Goal: Information Seeking & Learning: Learn about a topic

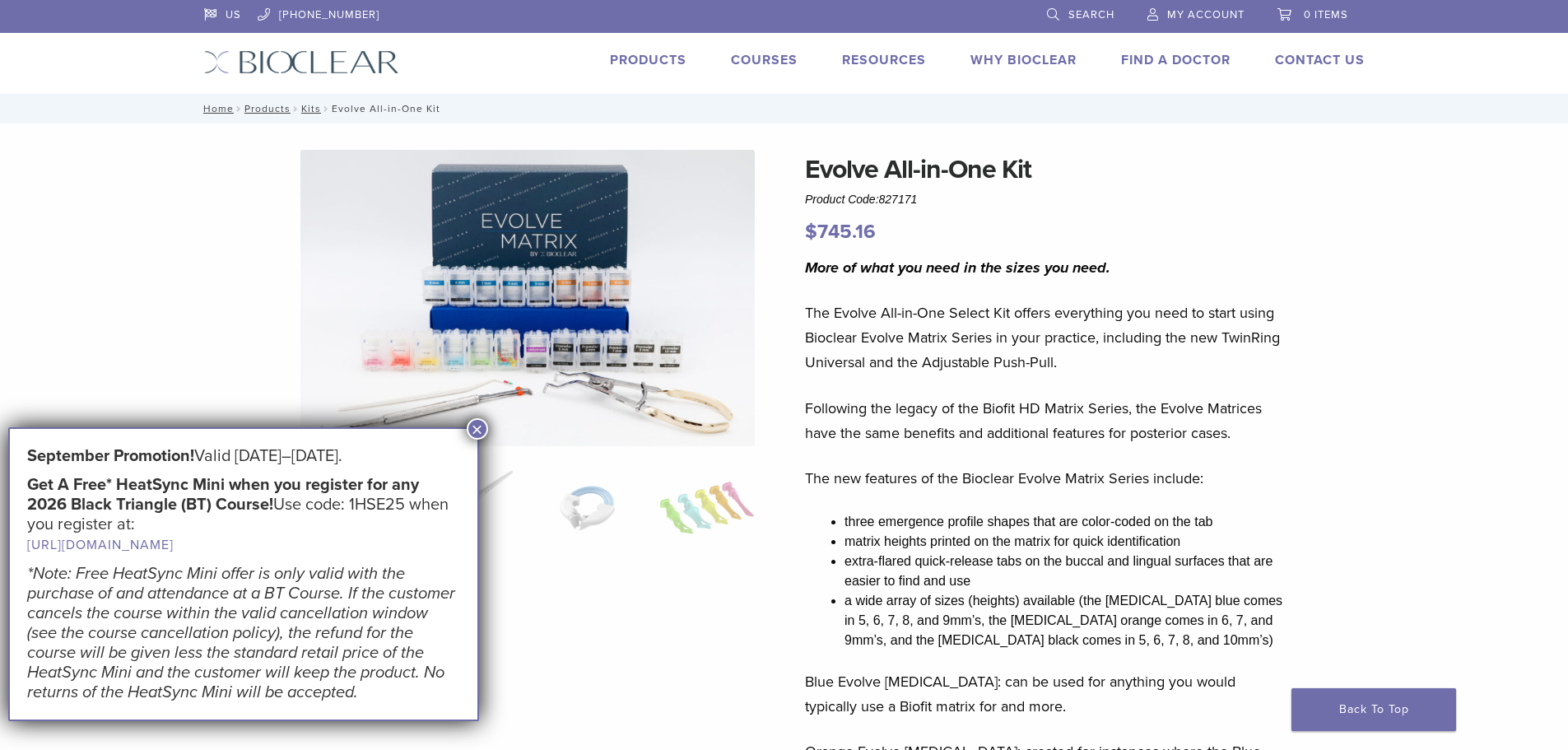
click at [477, 426] on button "×" at bounding box center [477, 428] width 21 height 21
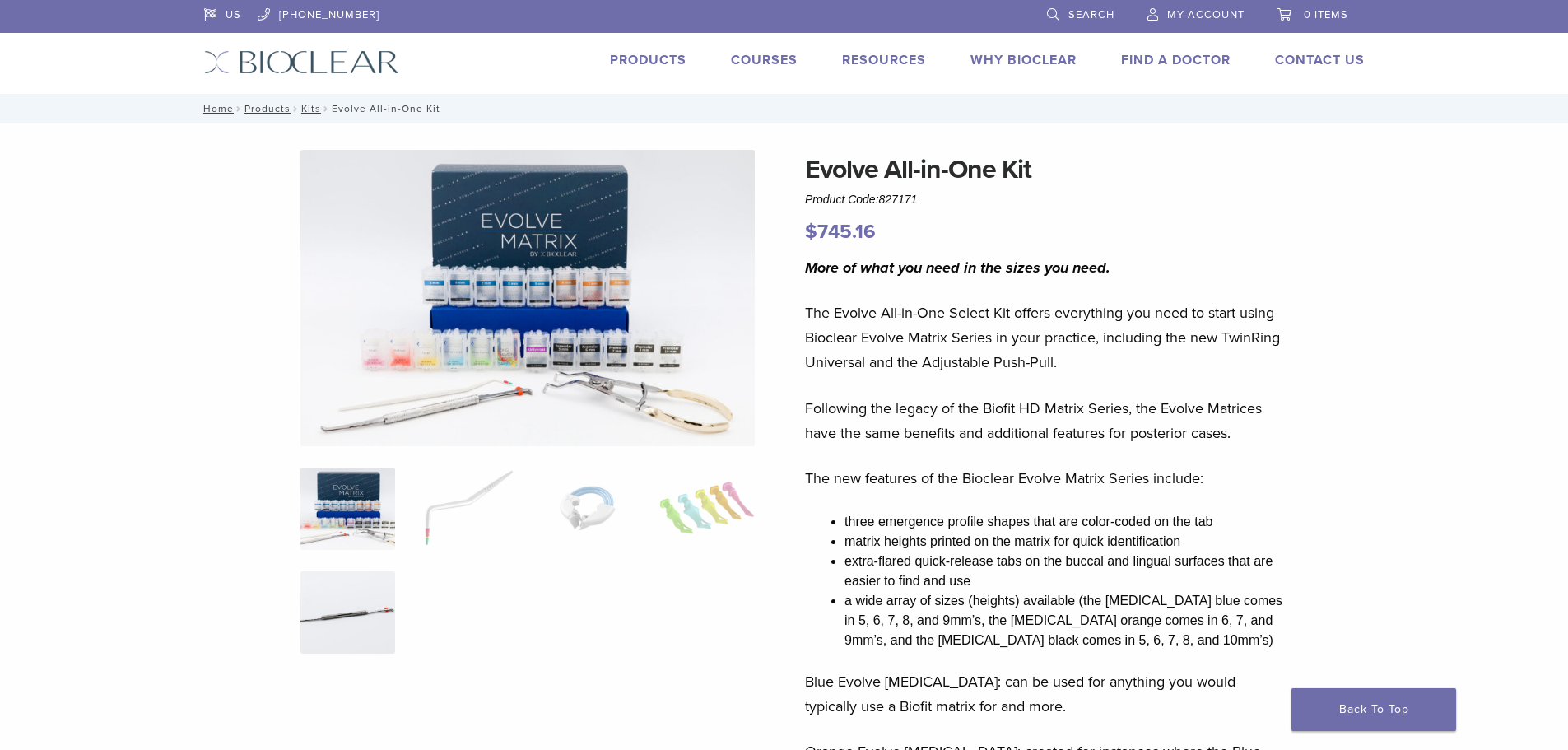
click at [330, 606] on img at bounding box center [347, 612] width 94 height 82
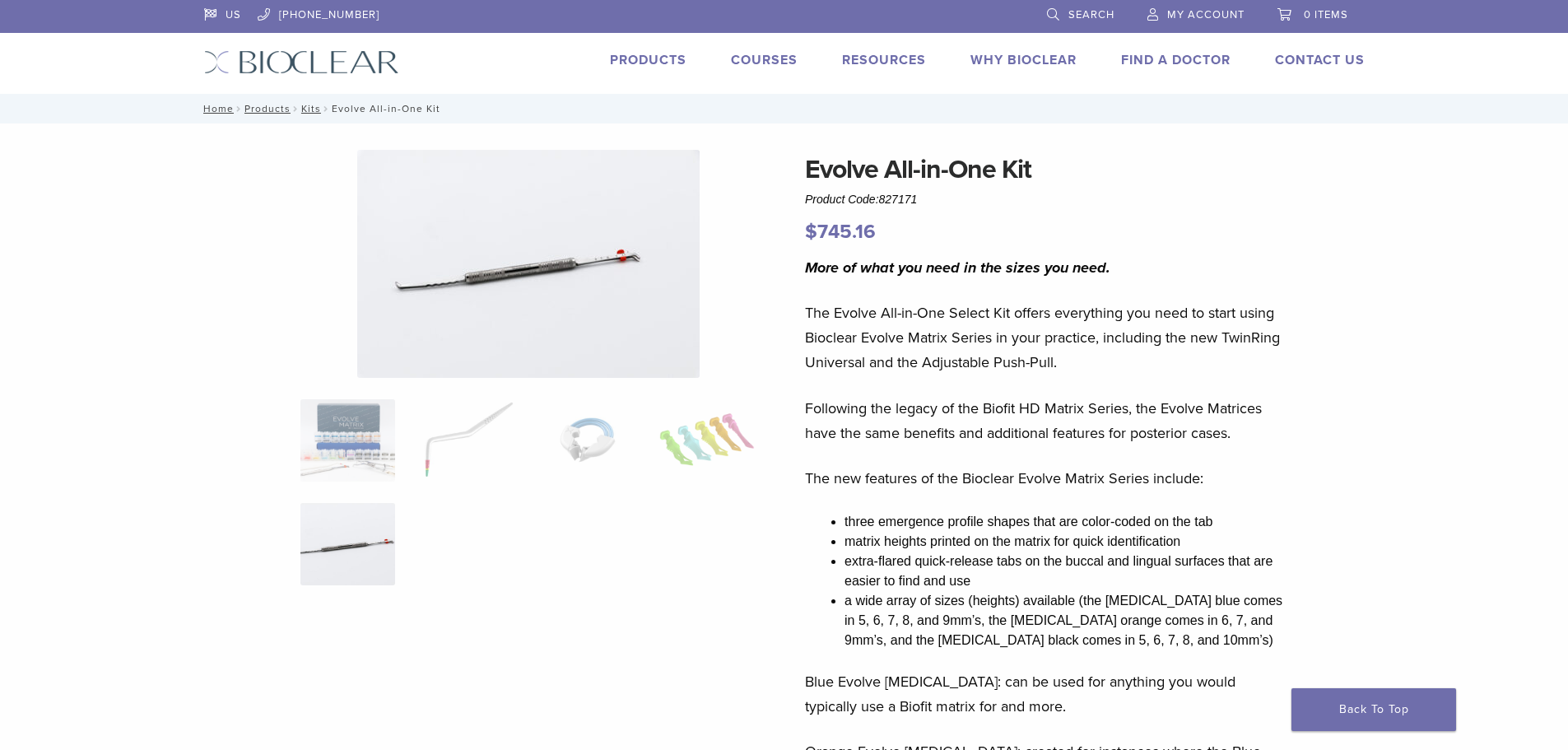
click at [598, 258] on img at bounding box center [528, 264] width 343 height 228
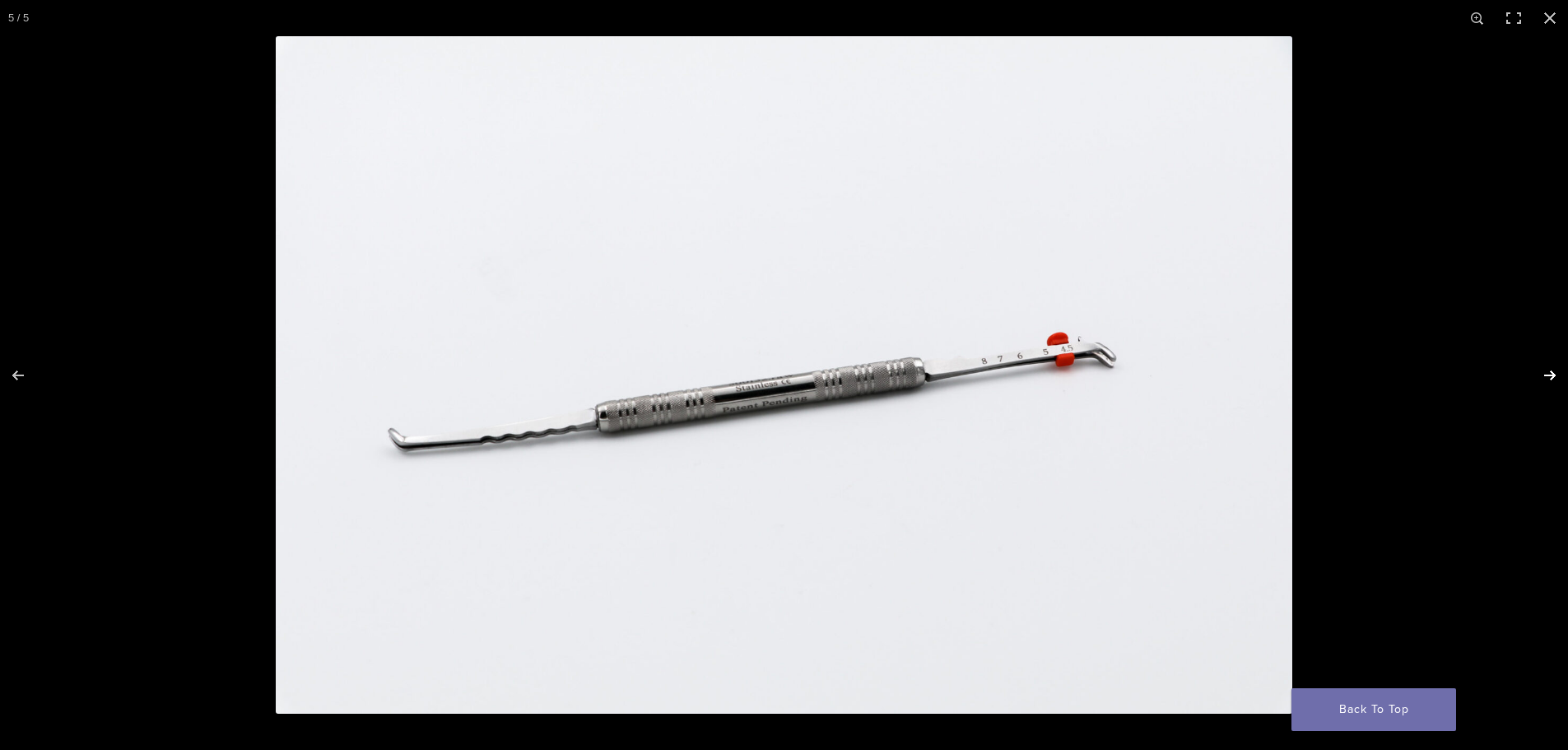
click at [1551, 375] on button "Next (arrow right)" at bounding box center [1539, 375] width 58 height 82
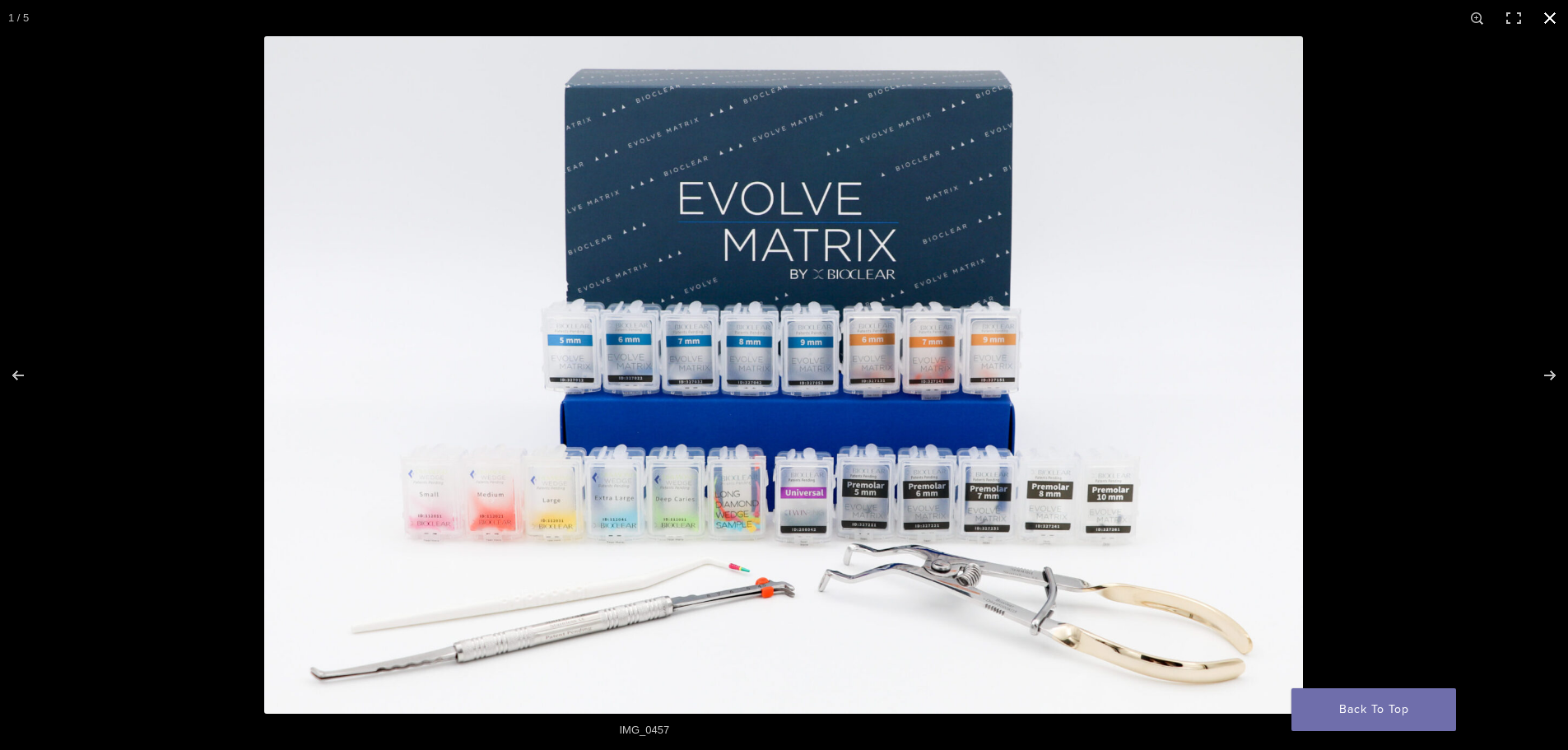
click at [1549, 11] on button "Close (Esc)" at bounding box center [1550, 18] width 36 height 36
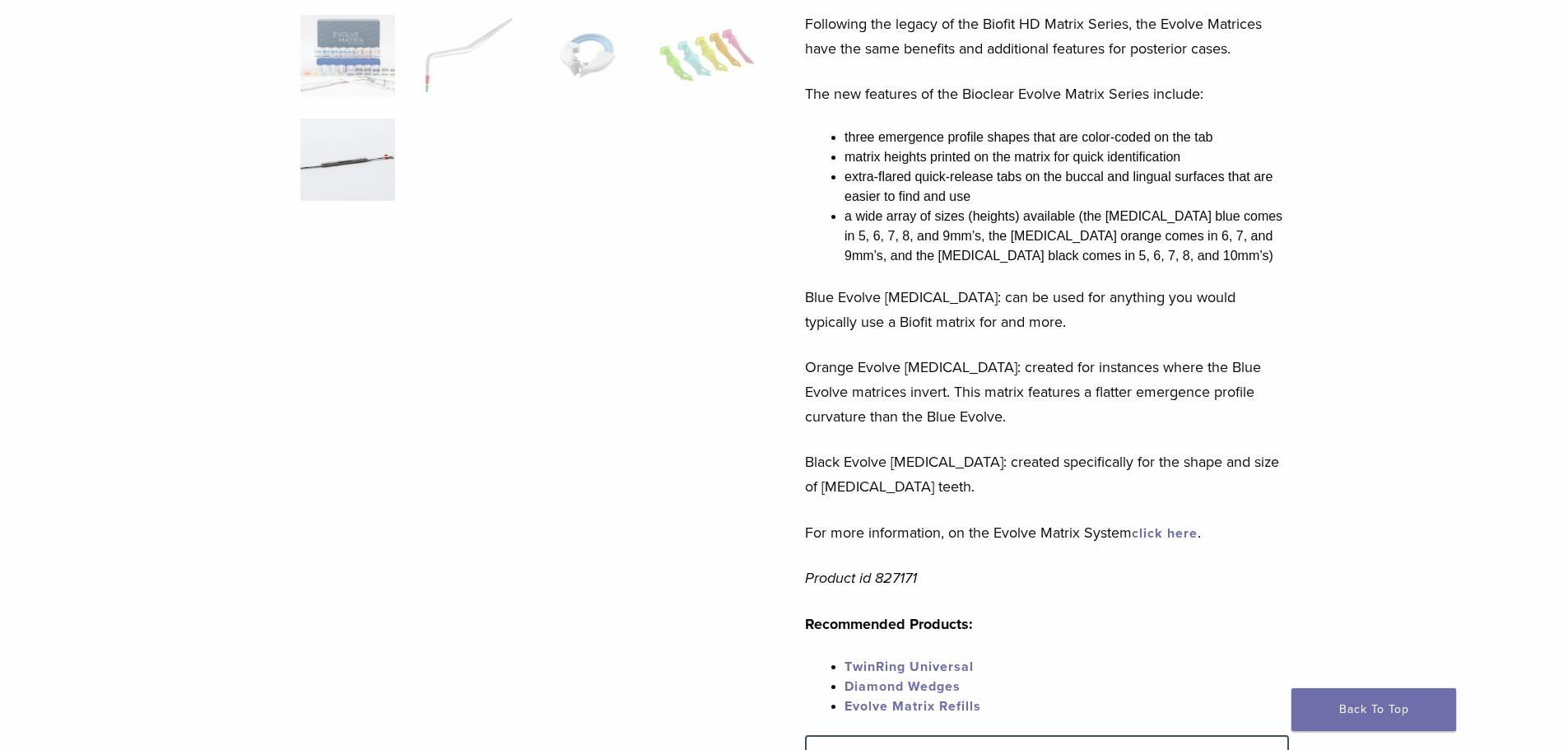
scroll to position [411, 0]
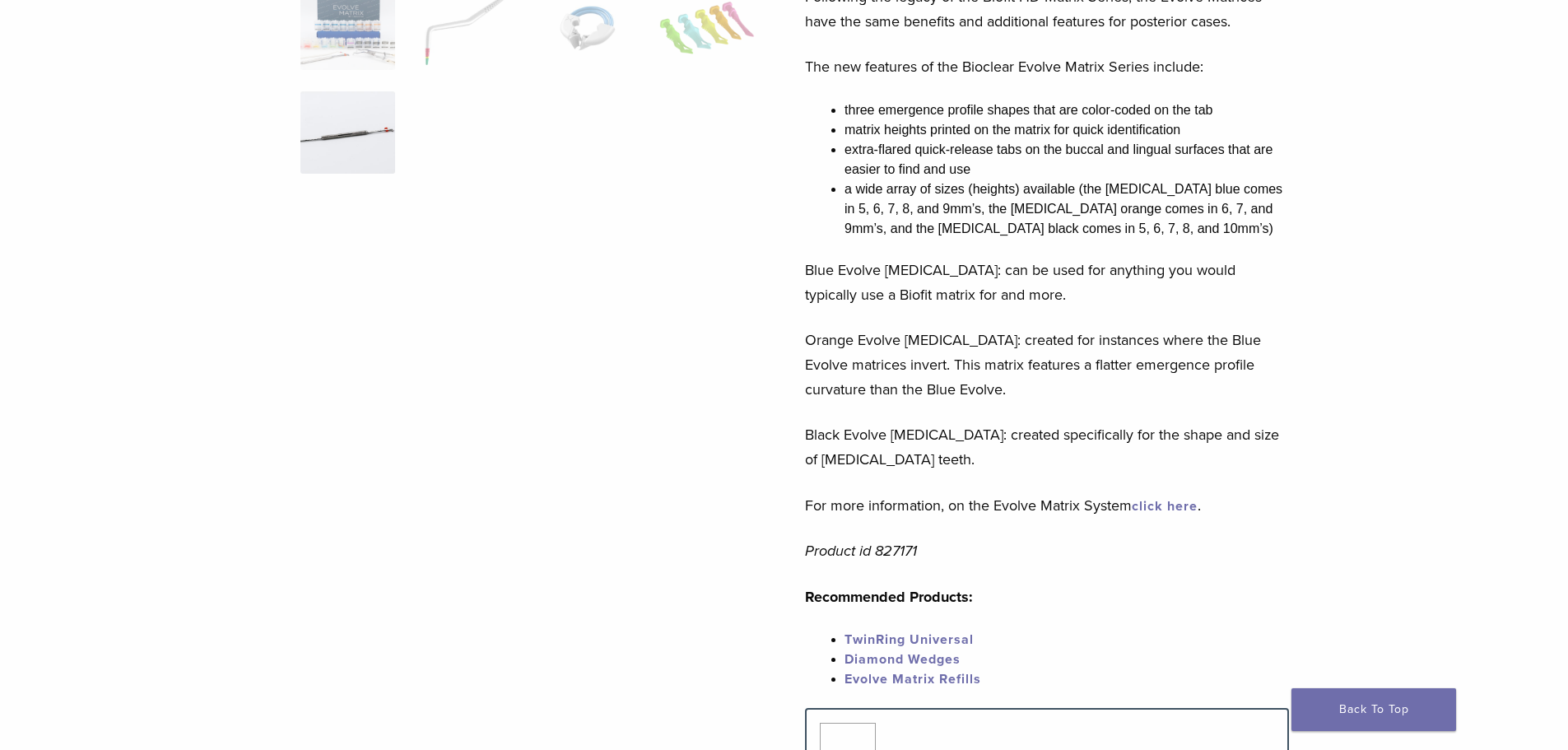
click at [928, 637] on link "TwinRing Universal" at bounding box center [909, 639] width 129 height 16
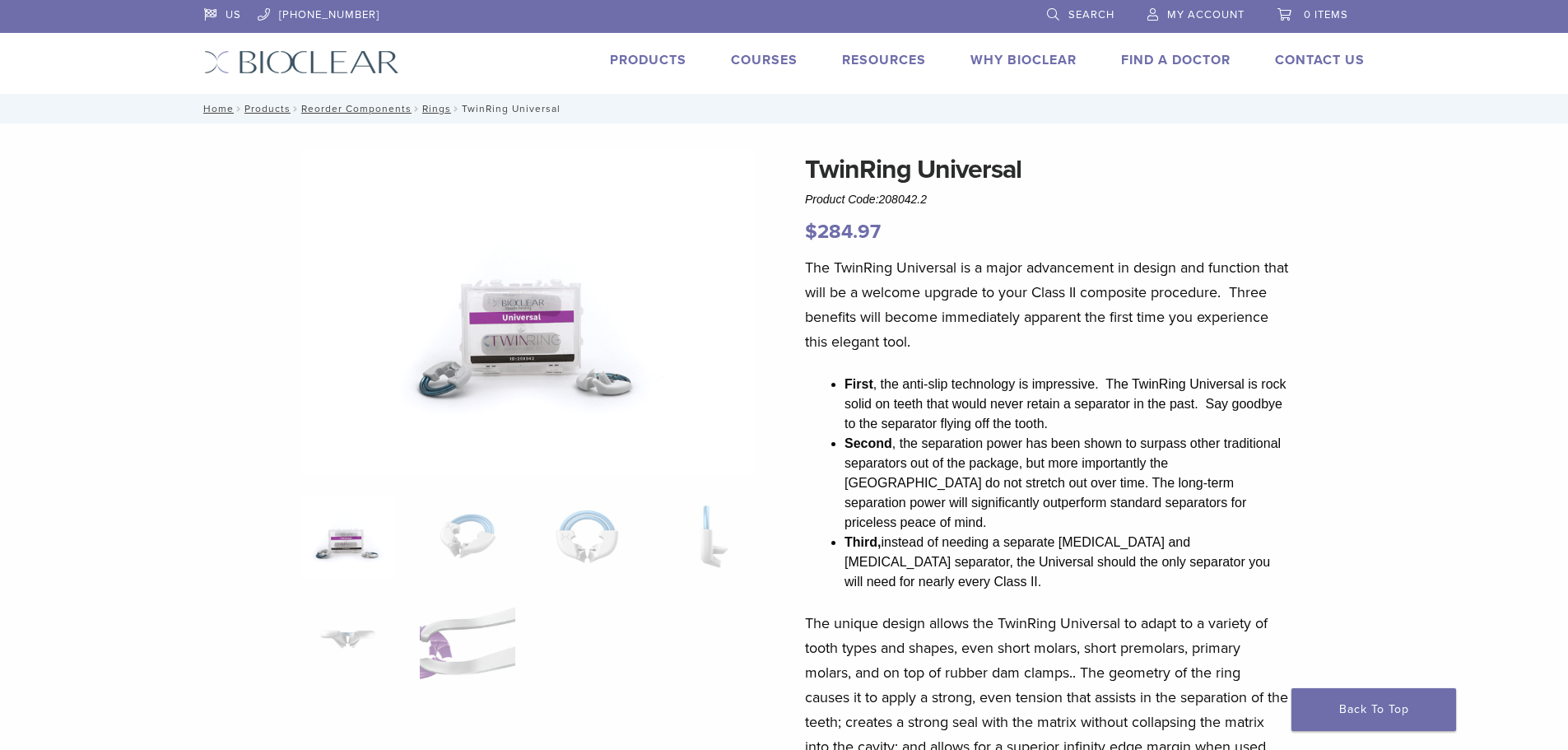
click at [599, 379] on img at bounding box center [527, 311] width 454 height 325
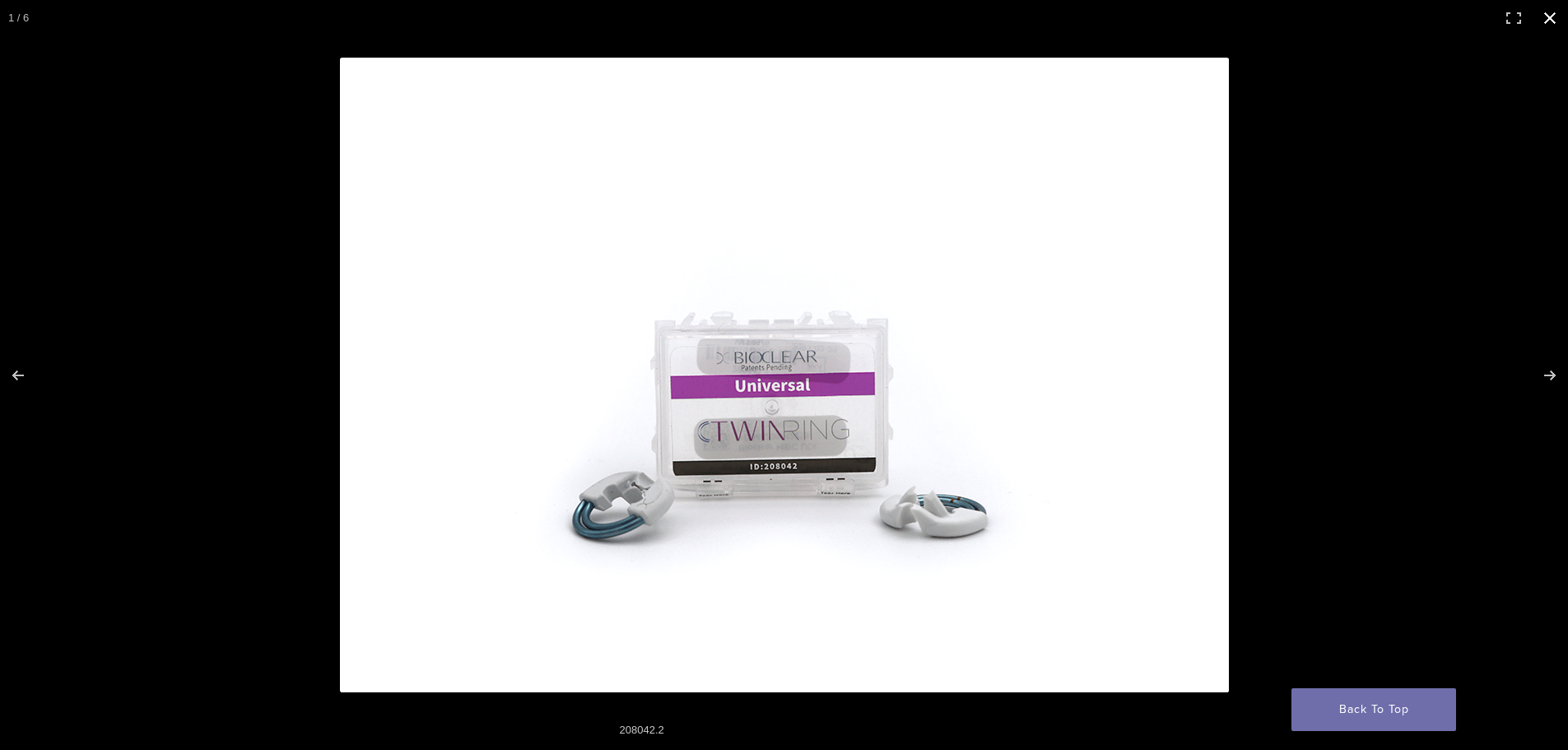
click at [1550, 11] on button "Close (Esc)" at bounding box center [1550, 18] width 36 height 36
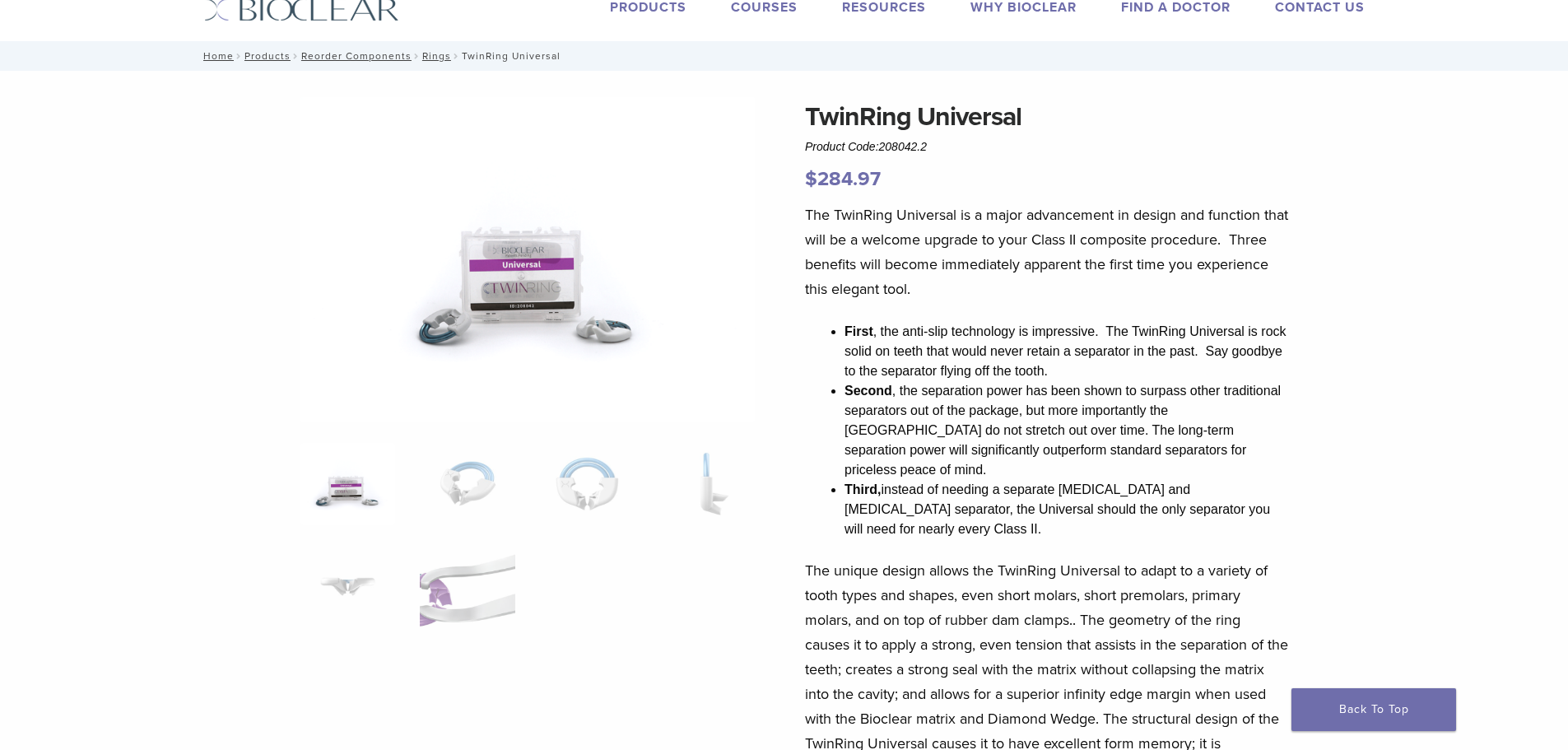
scroll to position [82, 0]
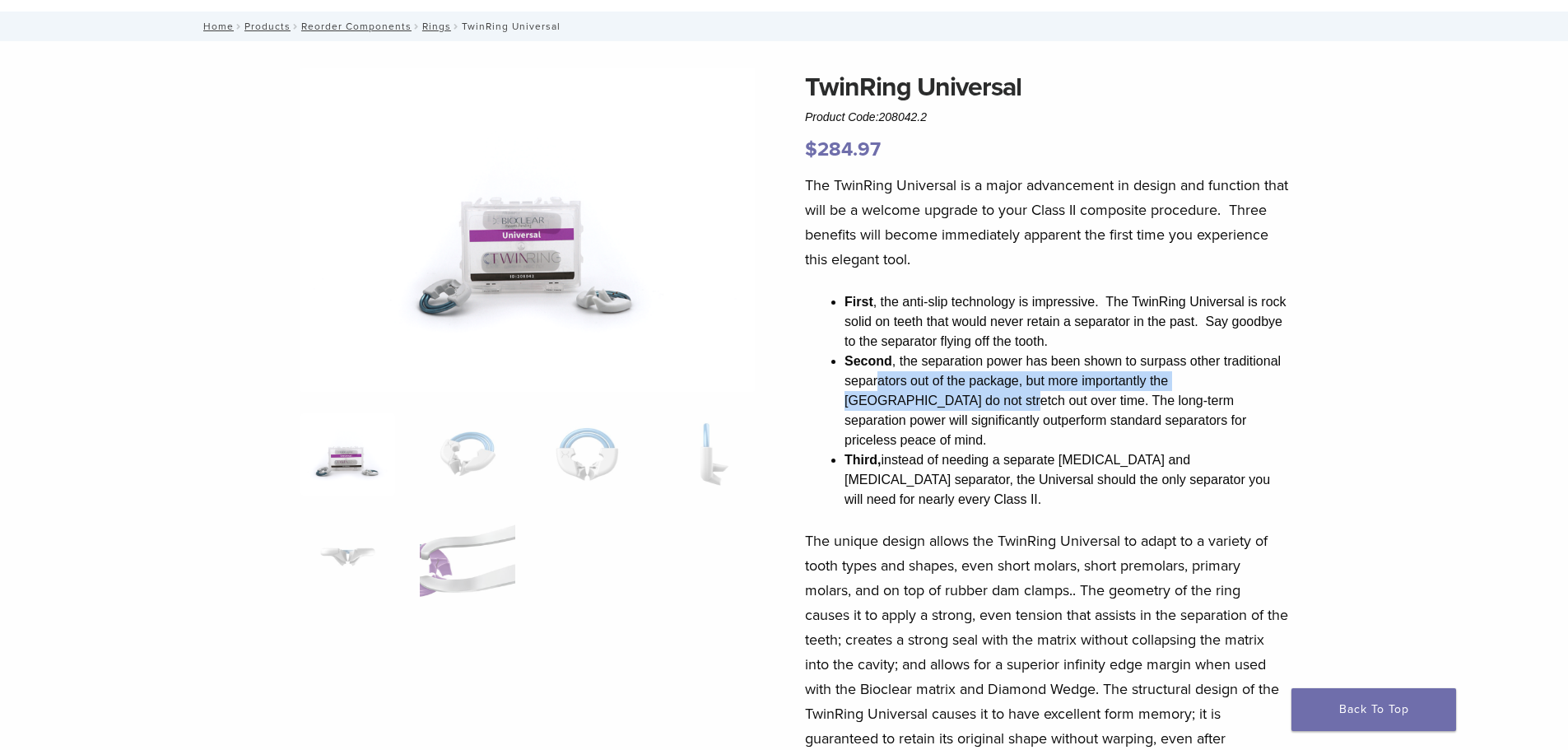
drag, startPoint x: 880, startPoint y: 388, endPoint x: 941, endPoint y: 404, distance: 63.1
click at [892, 403] on li "Second , the separation power has been shown to surpass other traditional separ…" at bounding box center [1066, 401] width 444 height 99
click at [1040, 388] on li "Second , the separation power has been shown to surpass other traditional separ…" at bounding box center [1066, 401] width 444 height 99
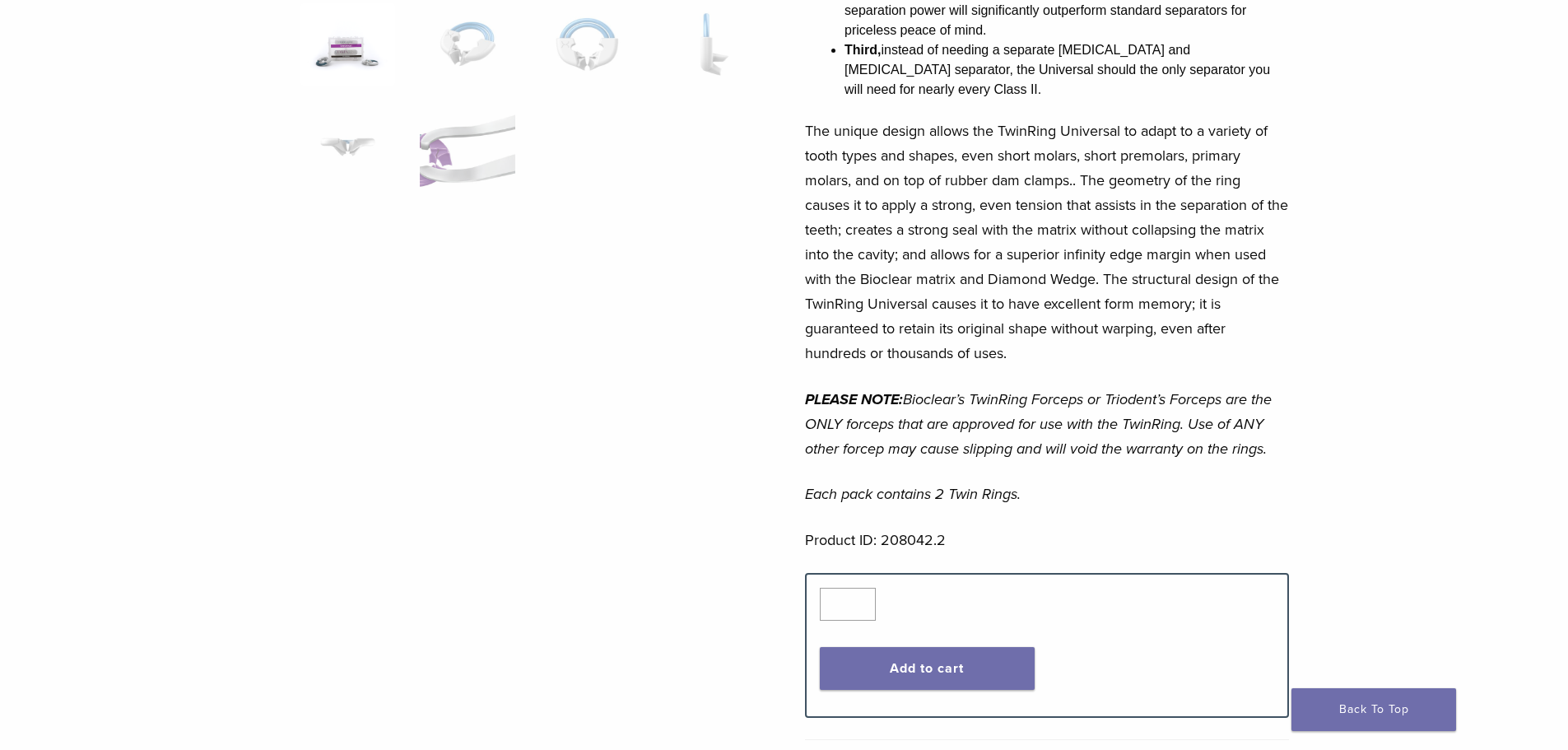
scroll to position [494, 0]
